Goal: Transaction & Acquisition: Purchase product/service

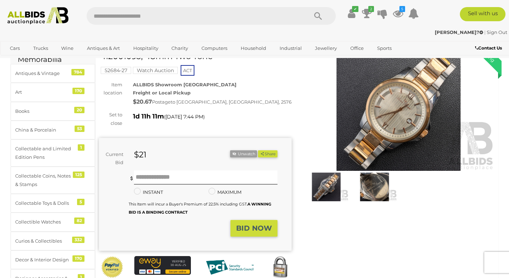
scroll to position [43, 0]
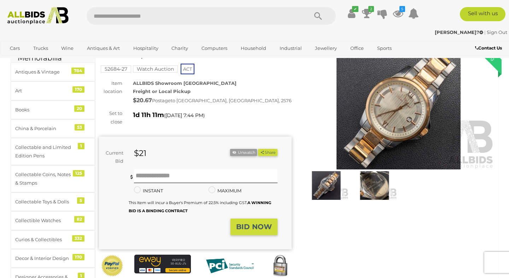
click at [347, 78] on img at bounding box center [398, 107] width 193 height 124
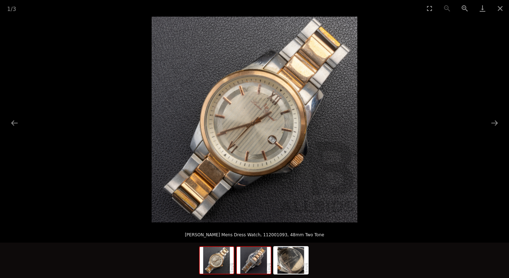
click at [253, 252] on img at bounding box center [254, 260] width 34 height 27
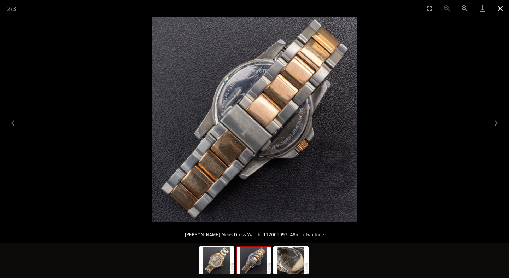
click at [499, 5] on button "Close gallery" at bounding box center [501, 8] width 18 height 17
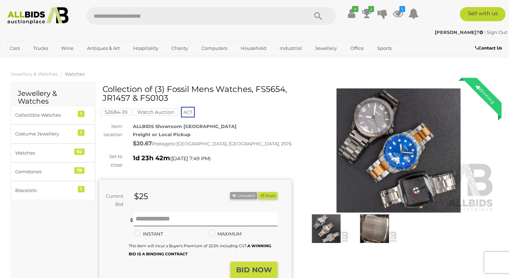
scroll to position [52, 0]
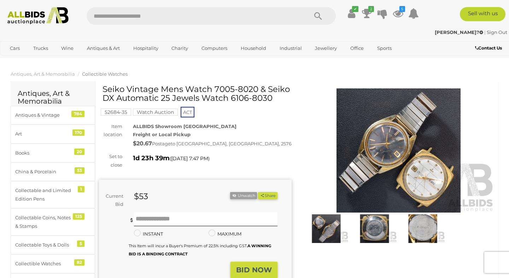
scroll to position [7, 0]
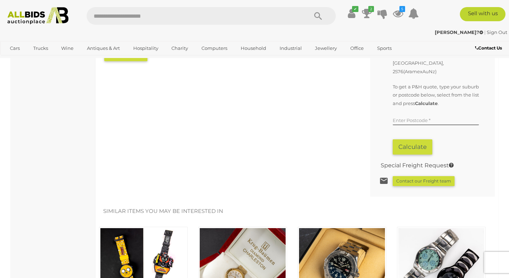
scroll to position [451, 0]
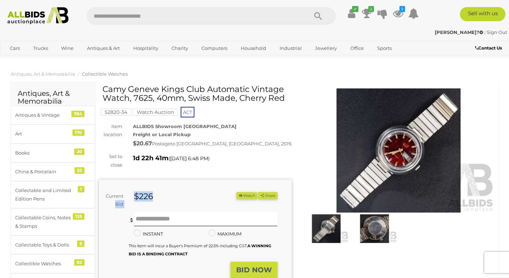
drag, startPoint x: 152, startPoint y: 200, endPoint x: 128, endPoint y: 196, distance: 24.4
click at [128, 196] on div "Current Bid $226 (Min $231) $226 Share Facebook Twitter" at bounding box center [188, 200] width 179 height 17
click at [128, 196] on div "Current Bid" at bounding box center [114, 200] width 30 height 17
click at [364, 139] on img at bounding box center [398, 150] width 193 height 124
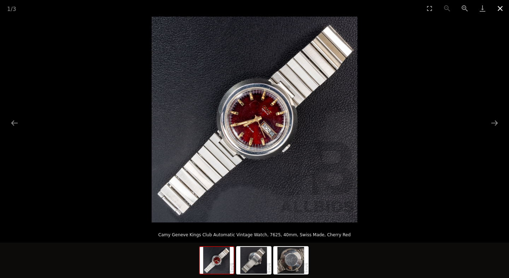
click at [502, 1] on button "Close gallery" at bounding box center [501, 8] width 18 height 17
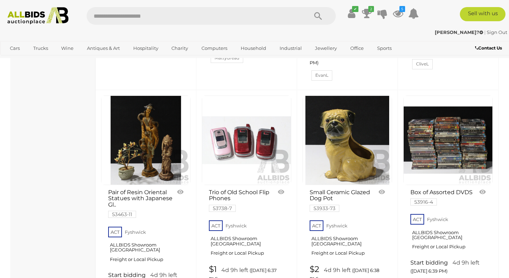
scroll to position [1008, 0]
